Goal: Transaction & Acquisition: Purchase product/service

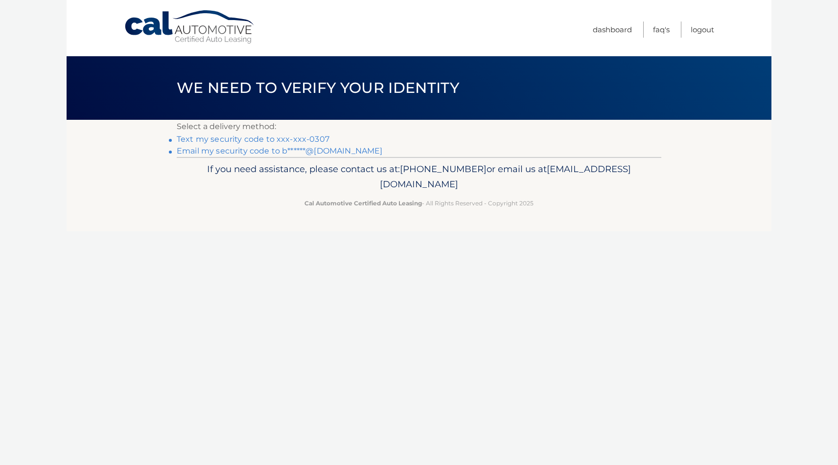
click at [256, 140] on link "Text my security code to xxx-xxx-0307" at bounding box center [253, 139] width 153 height 9
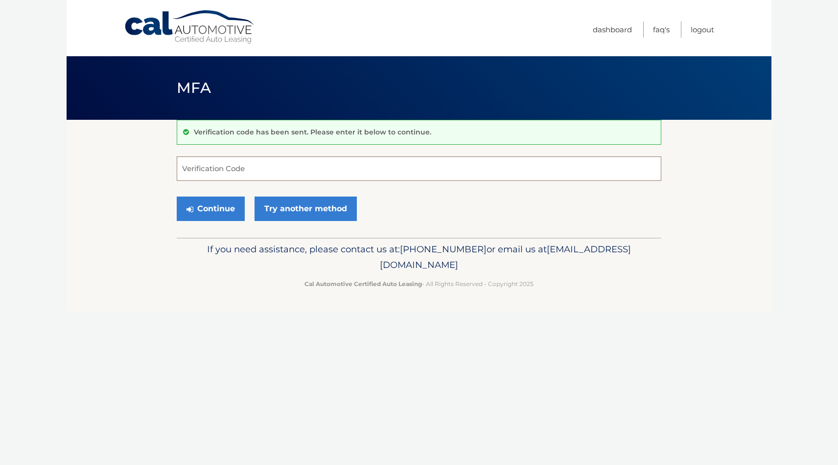
click at [197, 166] on input "Verification Code" at bounding box center [419, 169] width 484 height 24
type input "499080"
click at [212, 211] on button "Continue" at bounding box center [211, 209] width 68 height 24
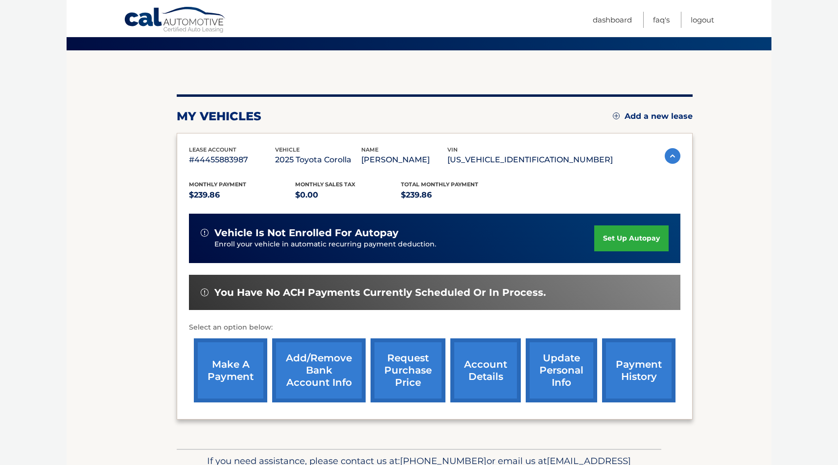
scroll to position [60, 0]
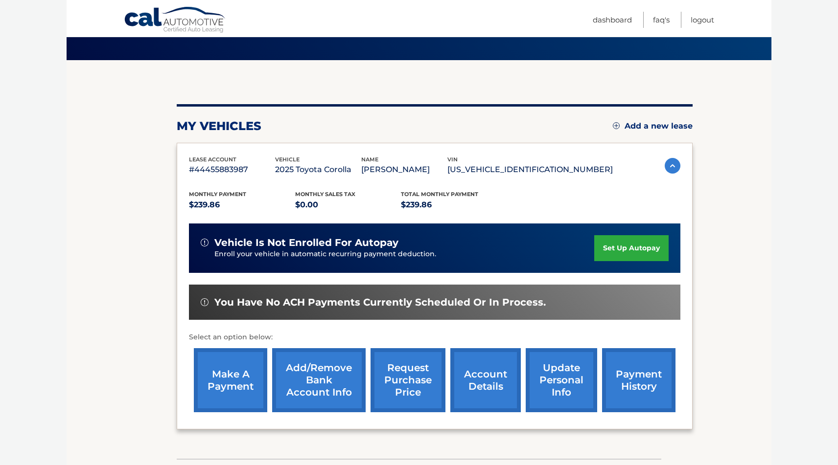
click at [232, 391] on link "make a payment" at bounding box center [230, 380] width 73 height 64
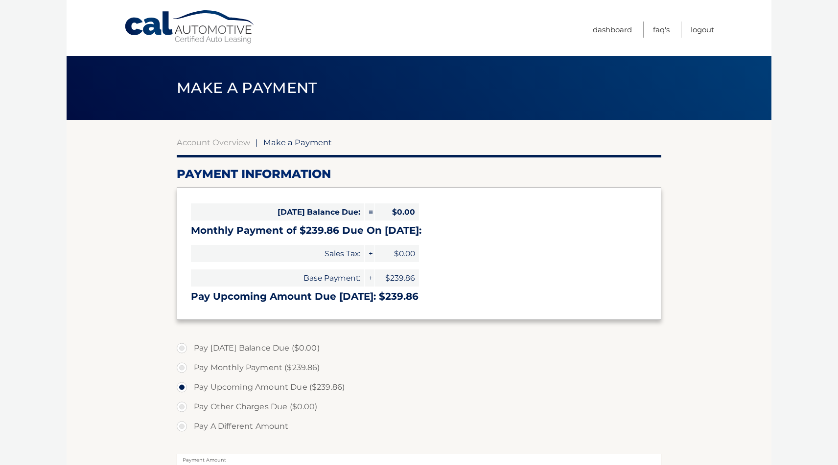
select select "ZjZmZGEyNmMtOTIzMi00NmM3LThkYmQtZWYxZWY4MjQzMmE5"
click at [704, 27] on link "Logout" at bounding box center [702, 30] width 23 height 16
